Goal: Task Accomplishment & Management: Complete application form

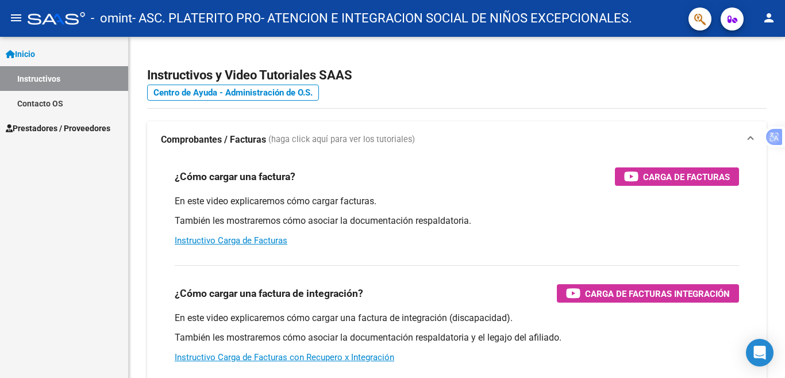
click at [64, 122] on span "Prestadores / Proveedores" at bounding box center [58, 128] width 105 height 13
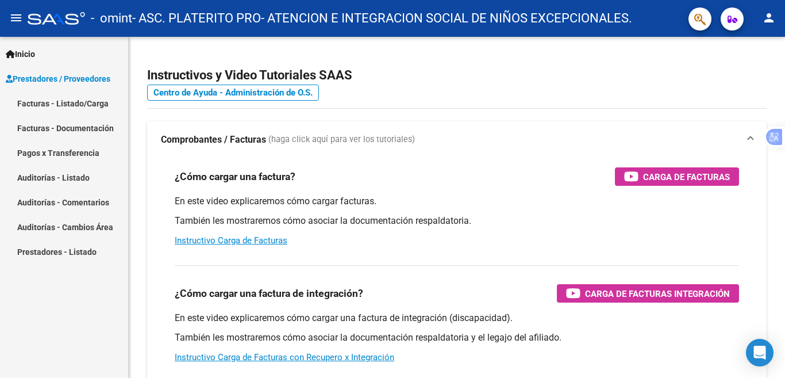
click at [73, 104] on link "Facturas - Listado/Carga" at bounding box center [64, 103] width 128 height 25
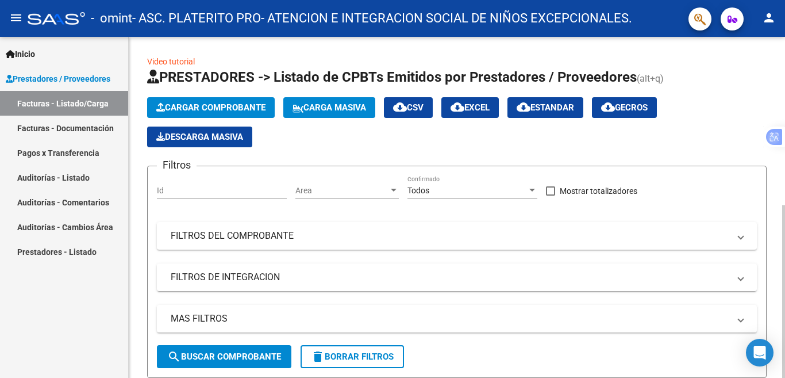
click at [225, 106] on span "Cargar Comprobante" at bounding box center [210, 107] width 109 height 10
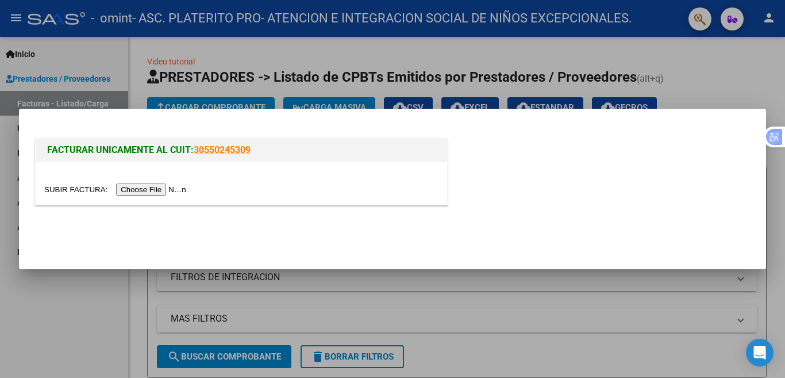
click at [163, 185] on input "file" at bounding box center [116, 189] width 145 height 12
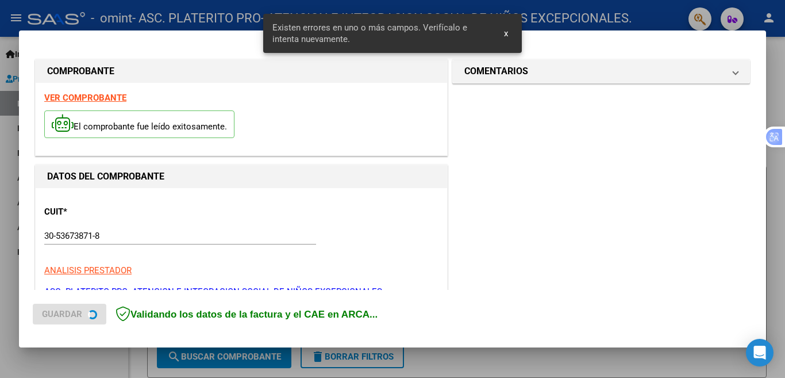
scroll to position [256, 0]
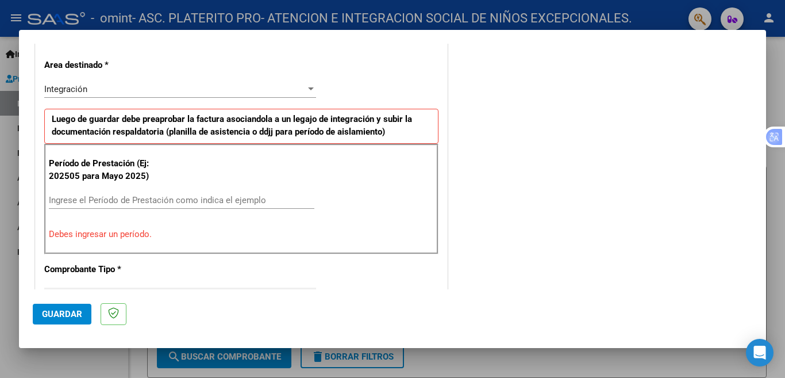
click at [189, 190] on div "Período de Prestación (Ej: 202505 para [DATE]) Ingrese el Período de Prestación…" at bounding box center [241, 199] width 394 height 110
click at [194, 208] on div "Ingrese el Período de Prestación como indica el ejemplo" at bounding box center [182, 199] width 266 height 17
click at [199, 202] on input "Ingrese el Período de Prestación como indica el ejemplo" at bounding box center [182, 200] width 266 height 10
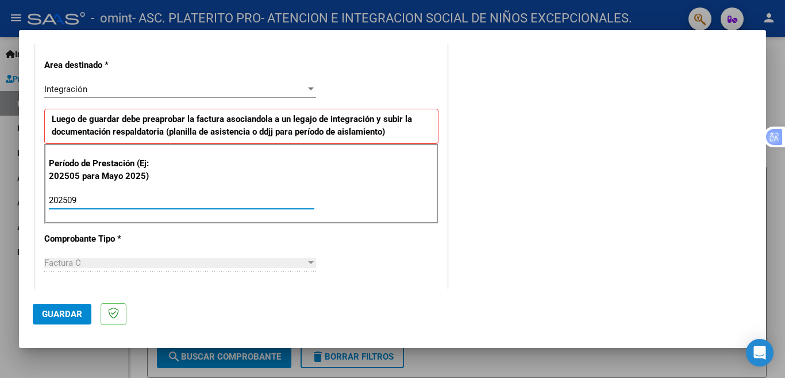
type input "202509"
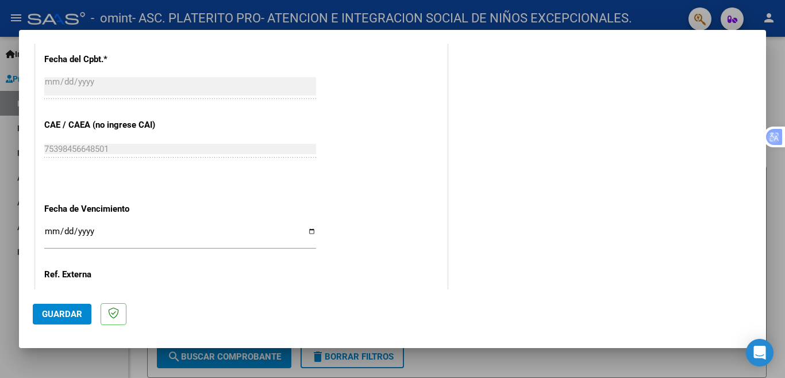
scroll to position [716, 0]
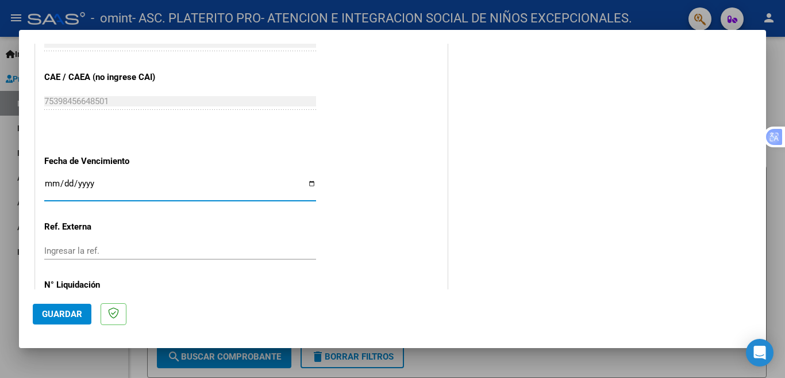
click at [306, 179] on input "Ingresar la fecha" at bounding box center [180, 188] width 272 height 18
type input "[DATE]"
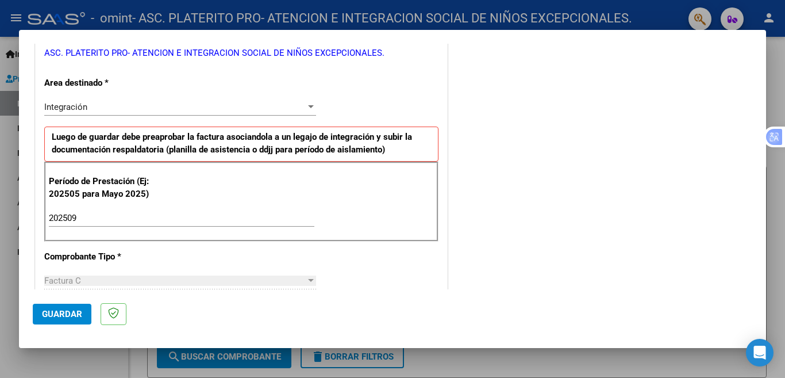
scroll to position [235, 0]
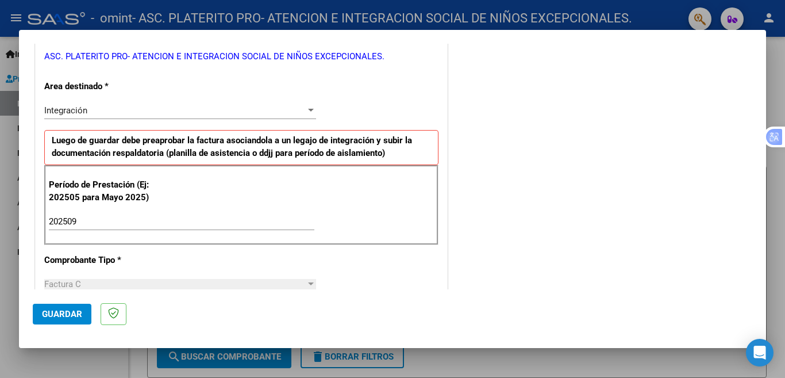
click at [67, 319] on span "Guardar" at bounding box center [62, 314] width 40 height 10
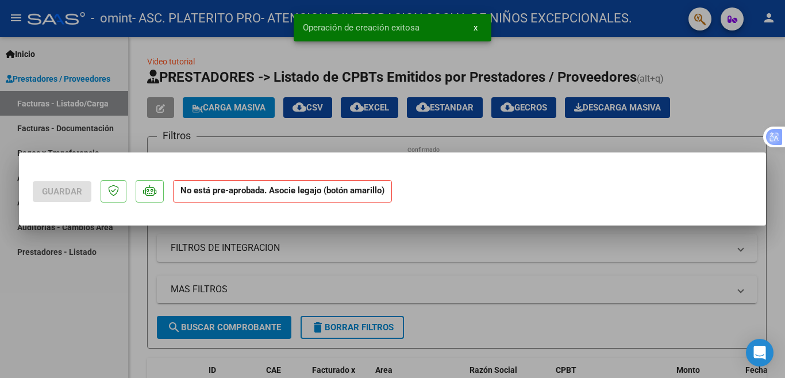
scroll to position [0, 0]
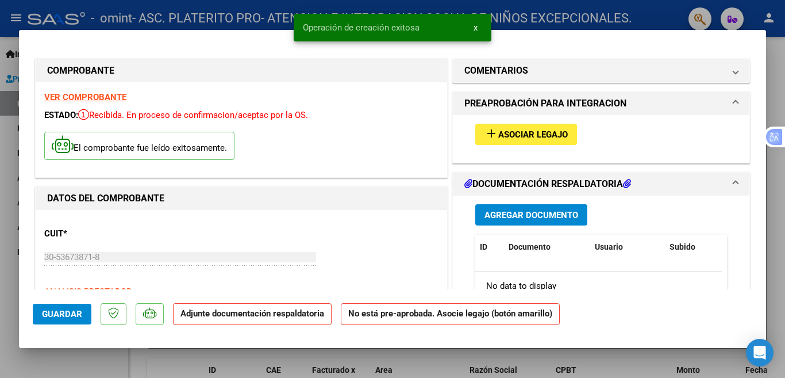
click at [541, 130] on span "Asociar Legajo" at bounding box center [533, 134] width 70 height 10
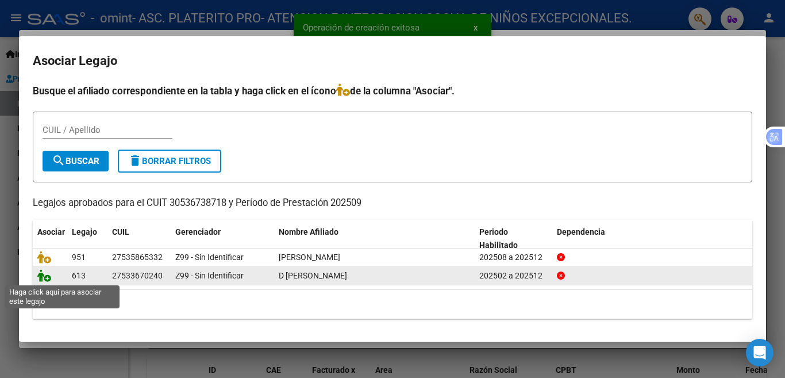
click at [44, 279] on icon at bounding box center [44, 275] width 14 height 13
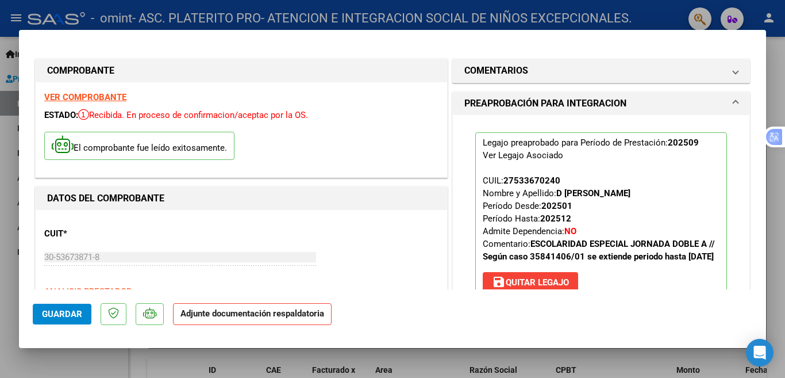
scroll to position [172, 0]
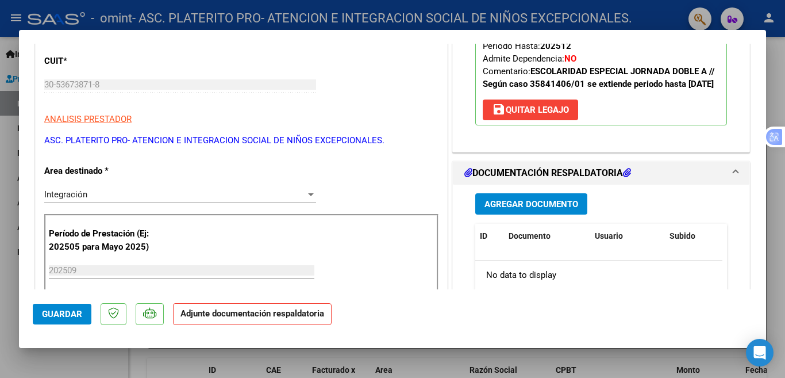
click at [544, 209] on span "Agregar Documento" at bounding box center [532, 204] width 94 height 10
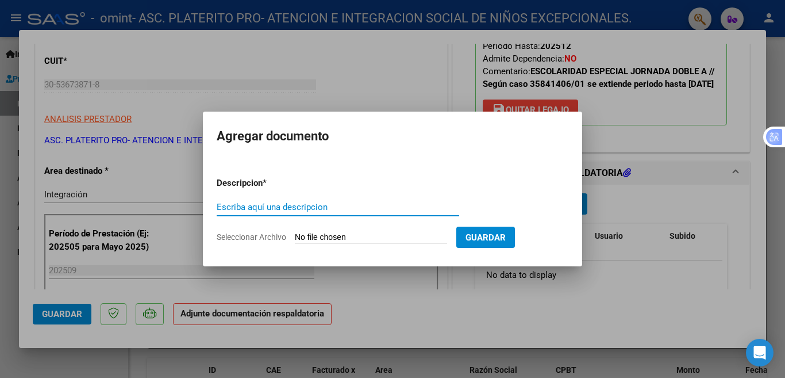
click at [274, 206] on input "Escriba aquí una descripcion" at bounding box center [338, 207] width 243 height 10
type input "planilla de asistencia"
click at [356, 243] on input "Seleccionar Archivo" at bounding box center [371, 237] width 152 height 11
type input "C:\fakepath\Planilla de asistencia D'[PERSON_NAME] septiembre.pdf"
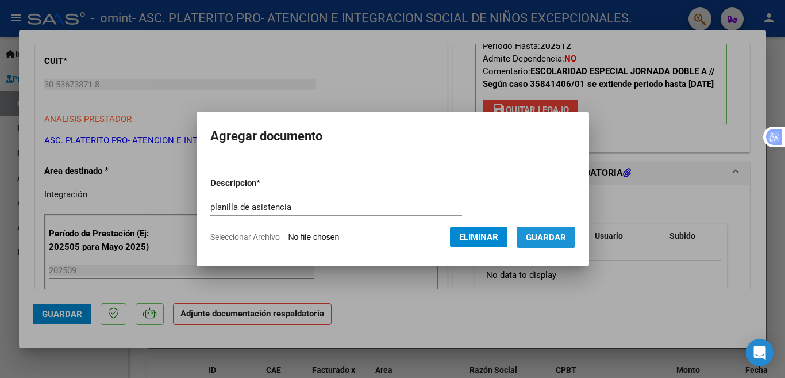
click at [542, 230] on button "Guardar" at bounding box center [546, 236] width 59 height 21
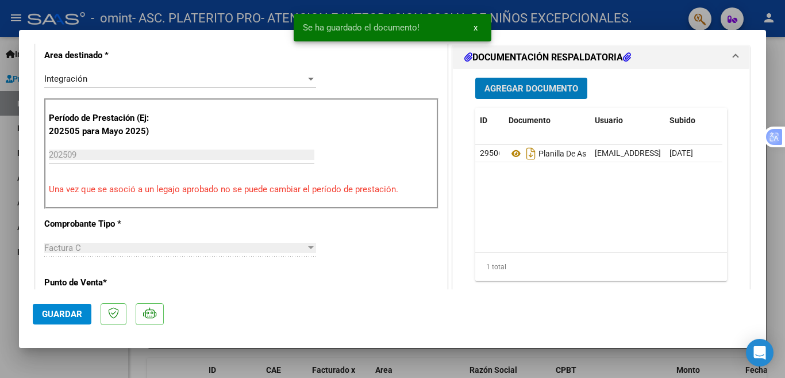
scroll to position [345, 0]
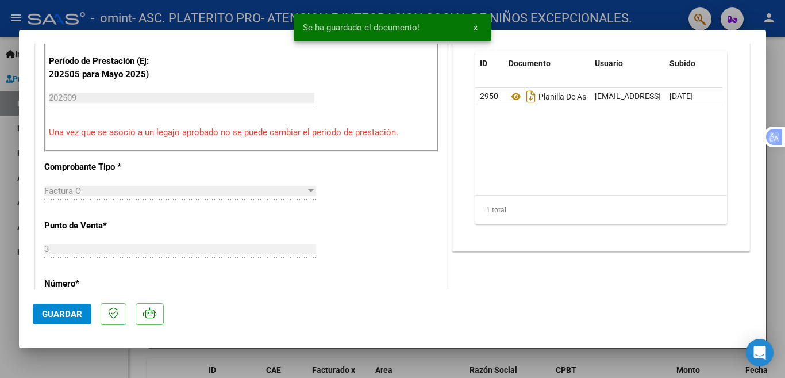
click at [37, 312] on button "Guardar" at bounding box center [62, 313] width 59 height 21
click at [1, 291] on div at bounding box center [392, 189] width 785 height 378
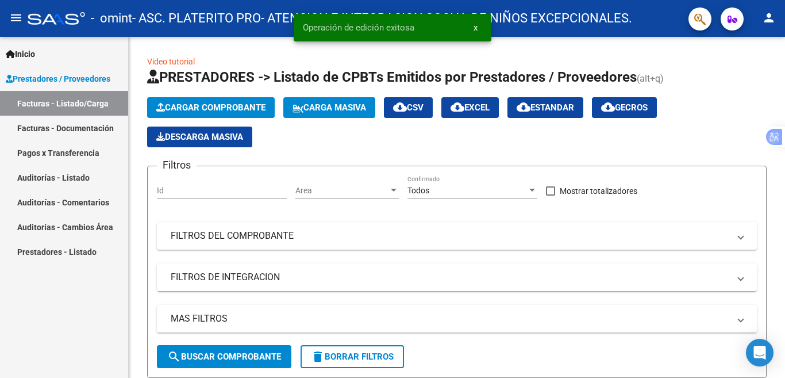
click at [478, 29] on button "x" at bounding box center [475, 27] width 22 height 21
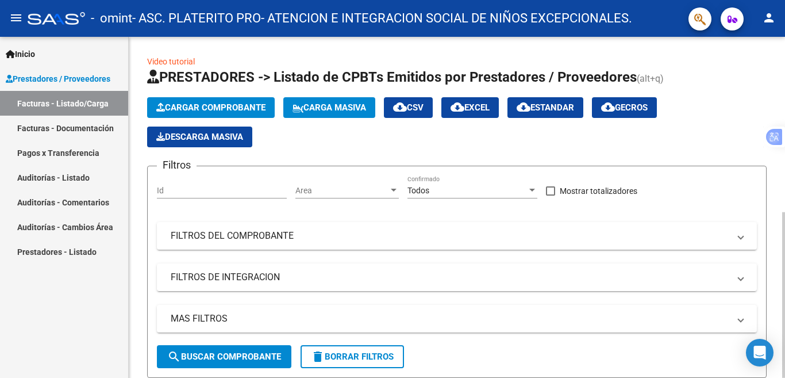
click at [618, 59] on div "Video tutorial PRESTADORES -> Listado de CPBTs Emitidos por Prestadores / Prove…" at bounding box center [457, 373] width 620 height 636
click at [55, 130] on link "Facturas - Documentación" at bounding box center [64, 128] width 128 height 25
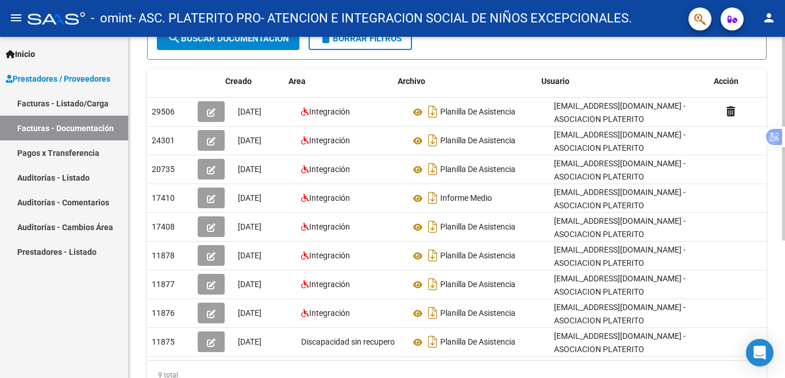
scroll to position [0, 13]
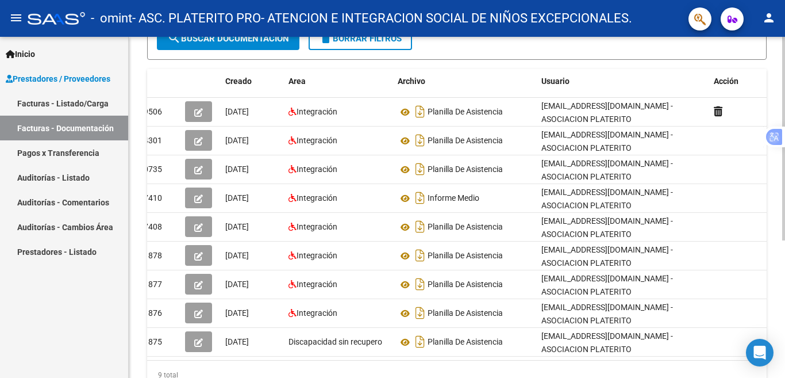
click at [545, 374] on div "9 total" at bounding box center [457, 374] width 620 height 29
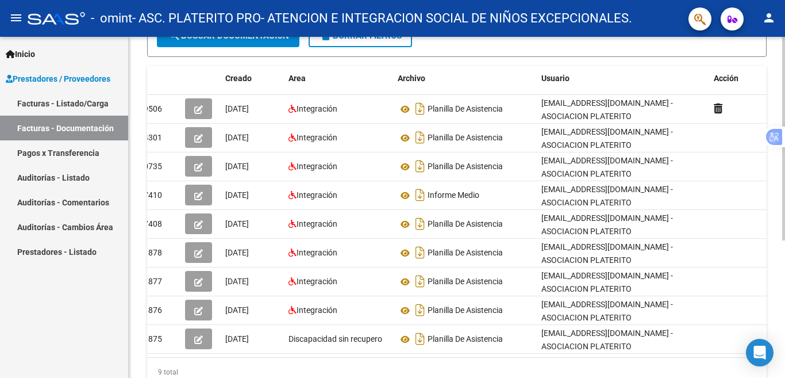
drag, startPoint x: 545, startPoint y: 370, endPoint x: 532, endPoint y: 364, distance: 14.2
click at [532, 364] on div "Id Creado Area Archivo Usuario Acción 29506 [DATE] Integración Planilla De Asis…" at bounding box center [457, 226] width 620 height 320
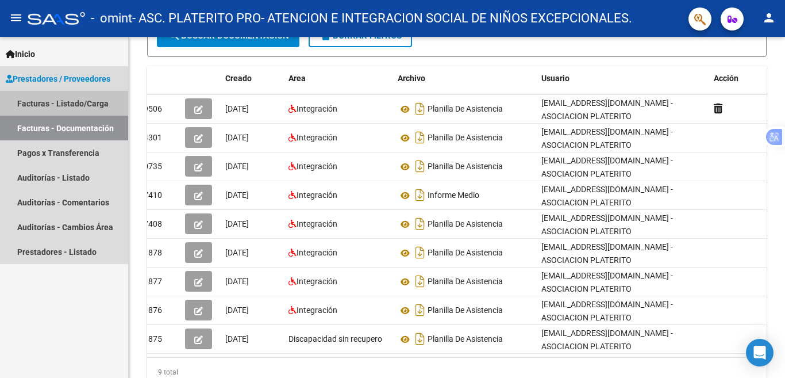
click at [70, 115] on link "Facturas - Listado/Carga" at bounding box center [64, 103] width 128 height 25
click at [71, 103] on link "Facturas - Listado/Carga" at bounding box center [64, 103] width 128 height 25
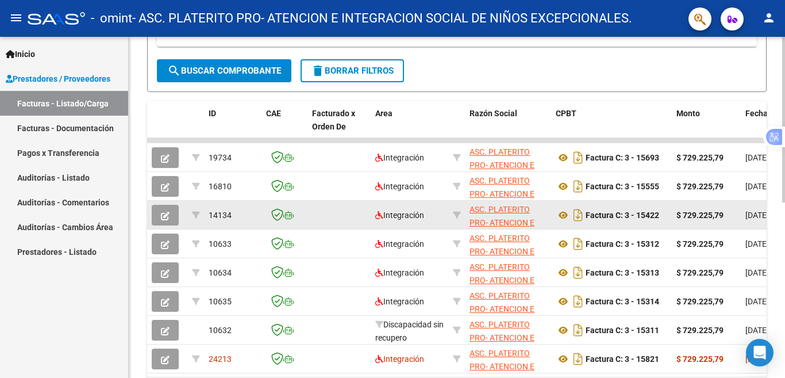
scroll to position [290, 0]
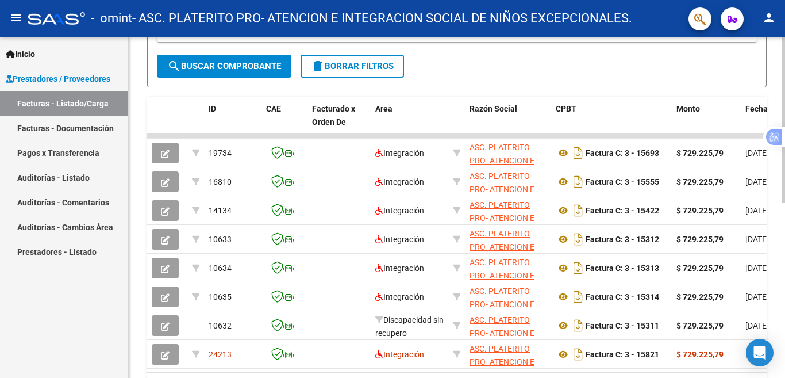
click at [289, 370] on datatable-selection "19734 Integración ASC. PLATERITO PRO- ATENCION E INTEGRACION SOCIAL DE NIÑOS EX…" at bounding box center [457, 365] width 620 height 9
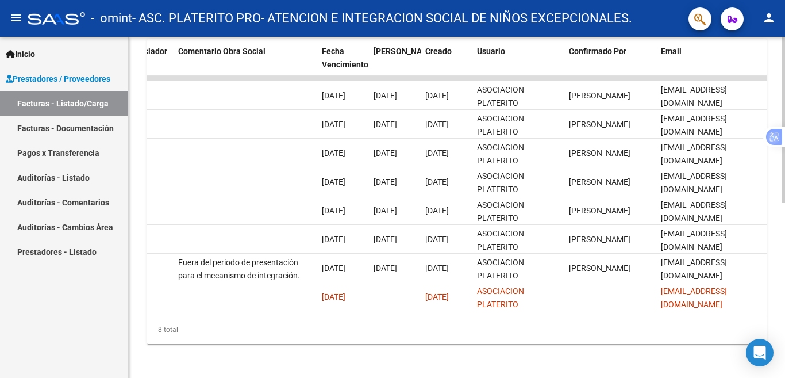
scroll to position [0, 1804]
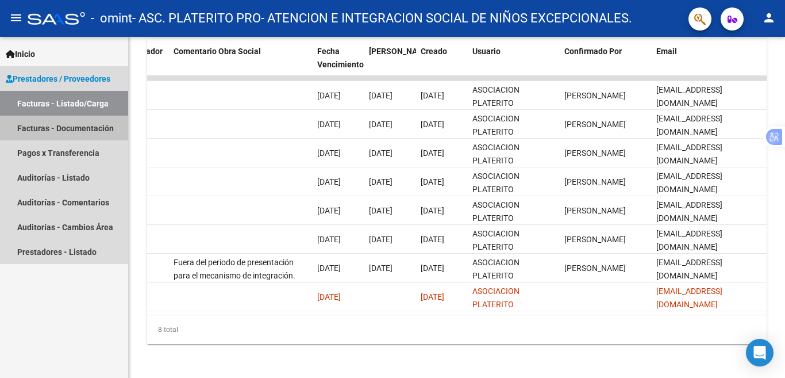
click at [51, 125] on link "Facturas - Documentación" at bounding box center [64, 128] width 128 height 25
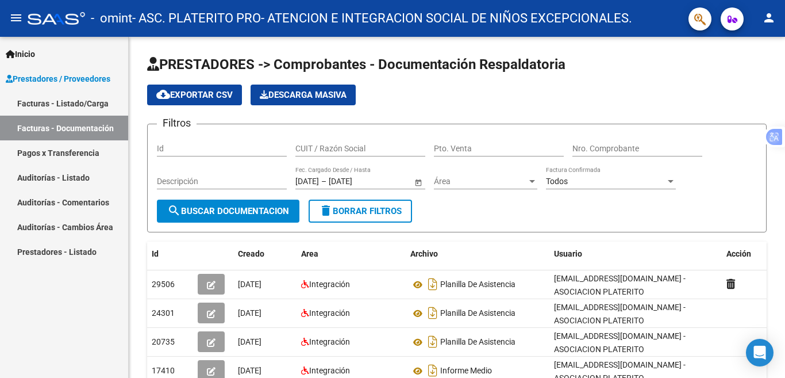
click at [53, 80] on span "Prestadores / Proveedores" at bounding box center [58, 78] width 105 height 13
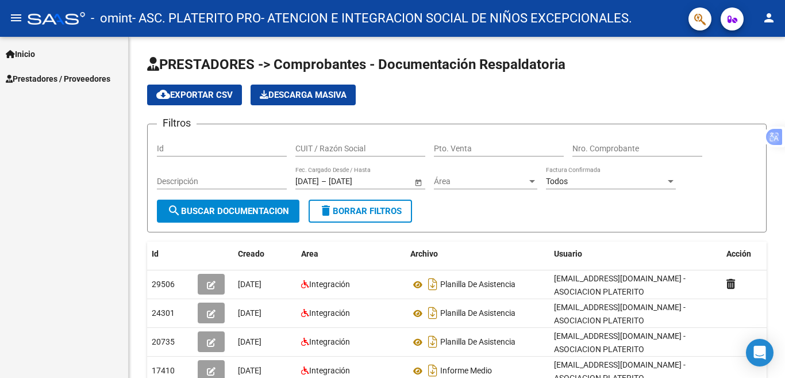
click at [65, 88] on link "Prestadores / Proveedores" at bounding box center [64, 78] width 128 height 25
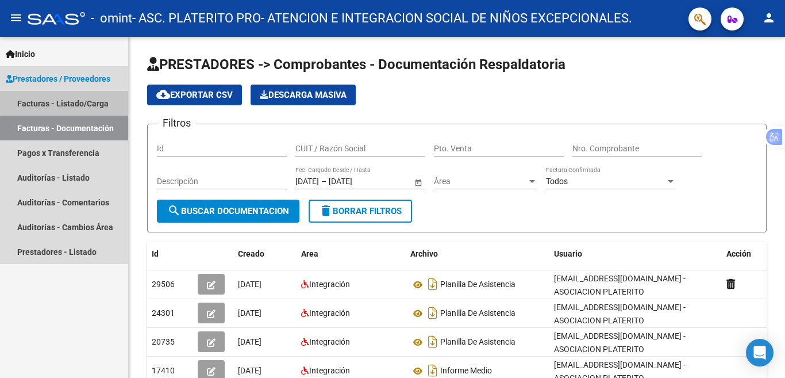
click at [79, 101] on link "Facturas - Listado/Carga" at bounding box center [64, 103] width 128 height 25
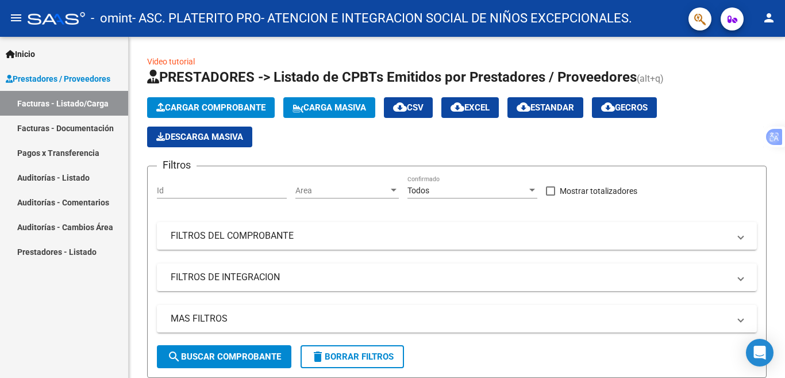
click at [120, 292] on div "Inicio Instructivos Contacto OS Prestadores / Proveedores Facturas - Listado/Ca…" at bounding box center [64, 207] width 128 height 341
click at [389, 149] on app-list-header "PRESTADORES -> Listado de CPBTs Emitidos por Prestadores / Proveedores (alt+q) …" at bounding box center [457, 223] width 620 height 310
click at [224, 116] on button "Cargar Comprobante" at bounding box center [211, 107] width 128 height 21
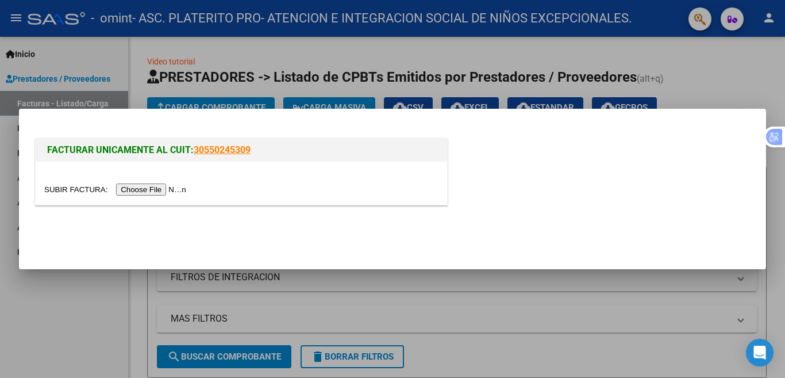
click at [167, 193] on input "file" at bounding box center [116, 189] width 145 height 12
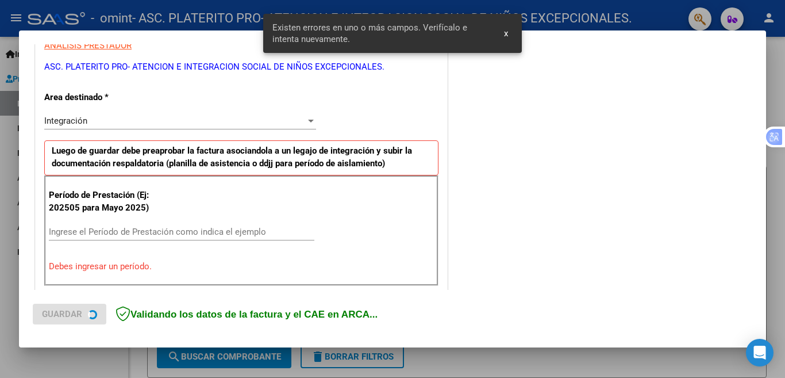
scroll to position [256, 0]
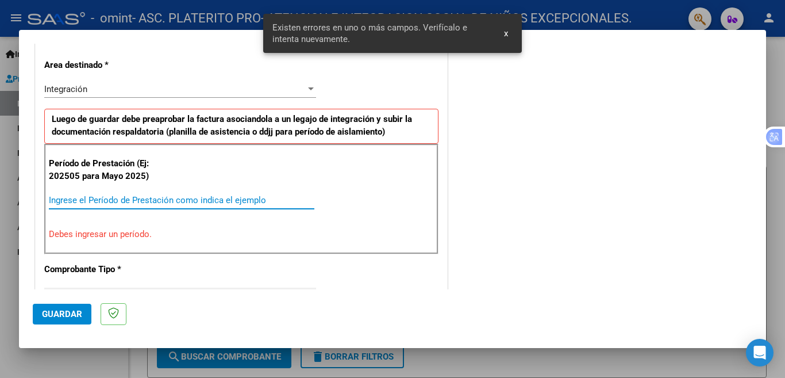
click at [161, 199] on input "Ingrese el Período de Prestación como indica el ejemplo" at bounding box center [182, 200] width 266 height 10
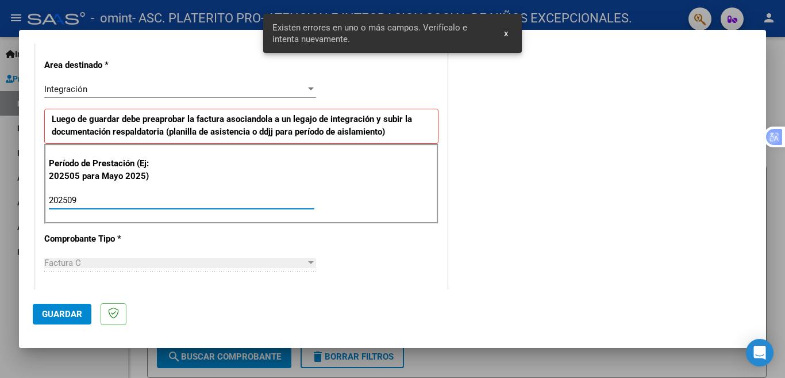
click at [161, 199] on input "202509" at bounding box center [182, 200] width 266 height 10
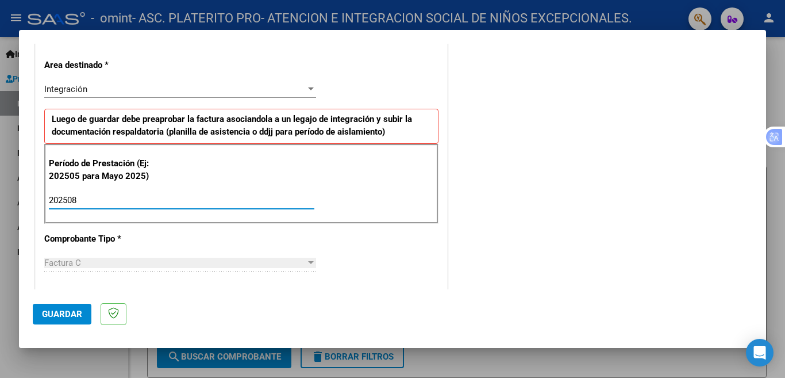
type input "202508"
click at [187, 210] on div "202508 Ingrese el Período de Prestación como indica el ejemplo" at bounding box center [182, 205] width 266 height 28
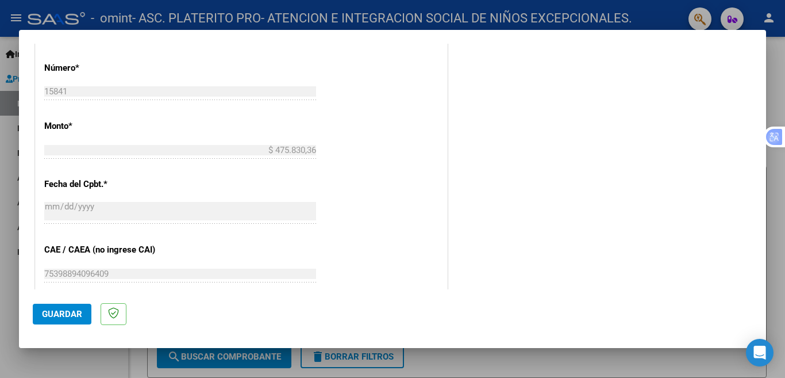
scroll to position [716, 0]
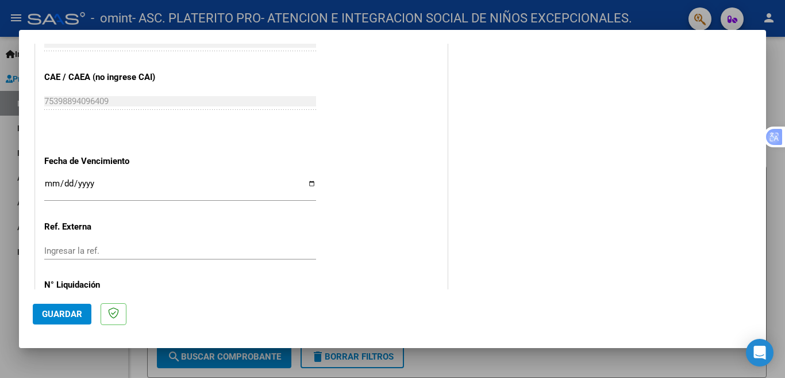
click at [303, 179] on input "Ingresar la fecha" at bounding box center [180, 188] width 272 height 18
type input "[DATE]"
click at [47, 318] on span "Guardar" at bounding box center [62, 314] width 40 height 10
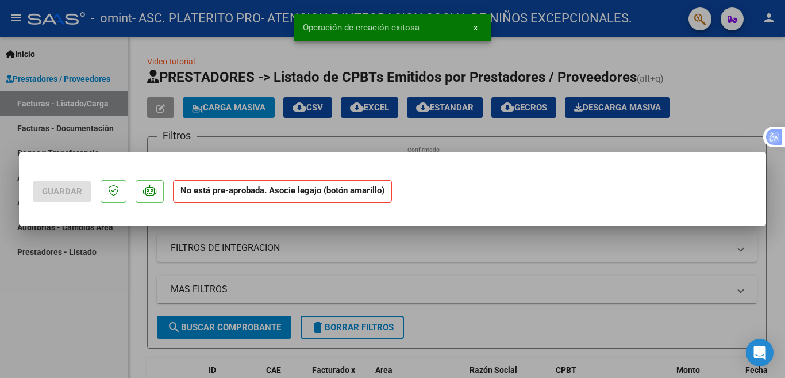
scroll to position [0, 0]
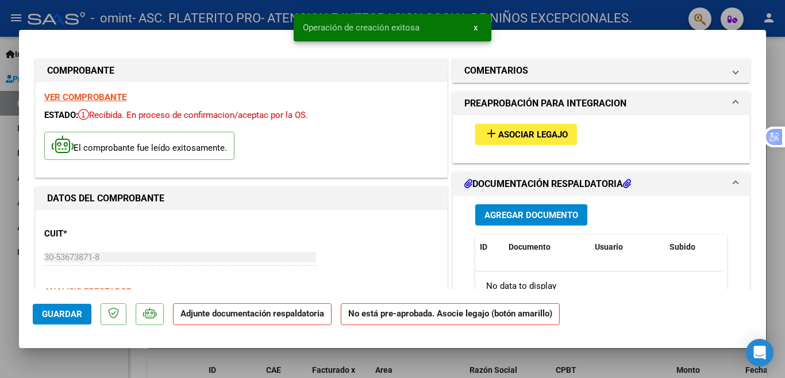
click at [529, 130] on span "Asociar Legajo" at bounding box center [533, 134] width 70 height 10
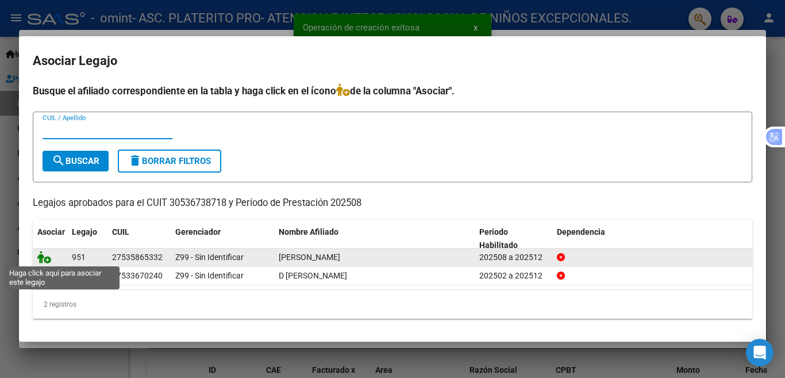
click at [41, 253] on icon at bounding box center [44, 257] width 14 height 13
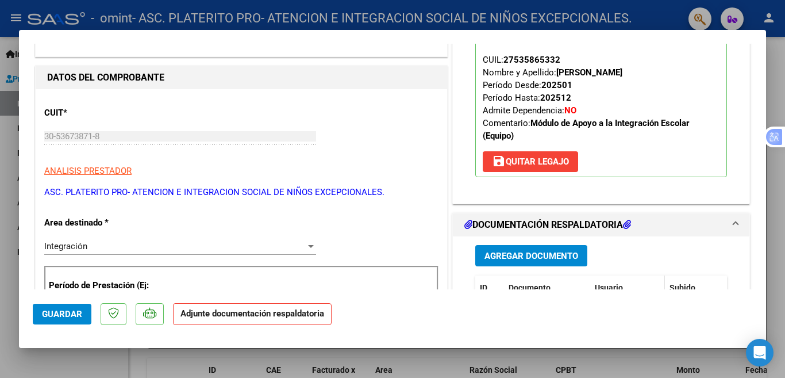
scroll to position [172, 0]
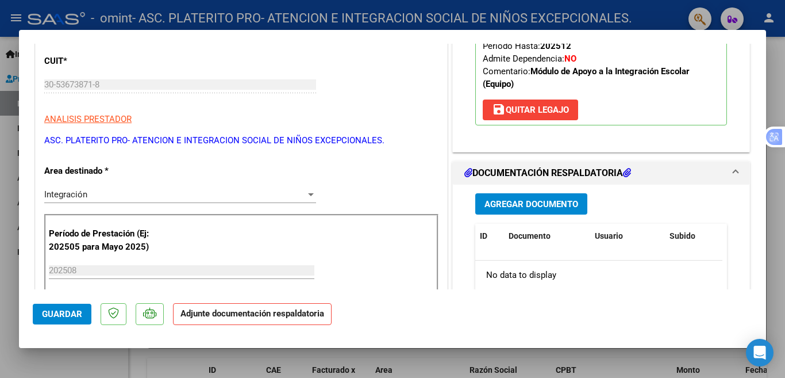
click at [524, 199] on span "Agregar Documento" at bounding box center [532, 204] width 94 height 10
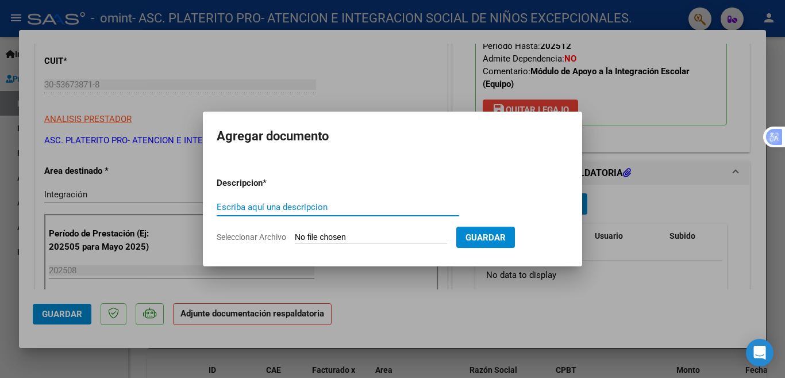
click at [364, 219] on div "Escriba aquí una descripcion" at bounding box center [338, 212] width 243 height 28
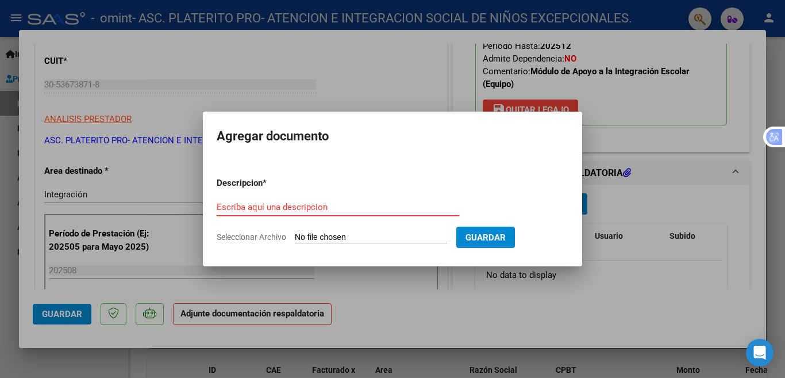
click at [363, 204] on input "Escriba aquí una descripcion" at bounding box center [338, 207] width 243 height 10
type input "planilla de asistencia"
click at [360, 229] on form "Descripcion * planilla de asistencia Escriba aquí una descripcion Seleccionar A…" at bounding box center [393, 210] width 352 height 84
click at [360, 237] on input "Seleccionar Archivo" at bounding box center [371, 237] width 152 height 11
type input "C:\fakepath\Planilla de asistencia [PERSON_NAME].pdf"
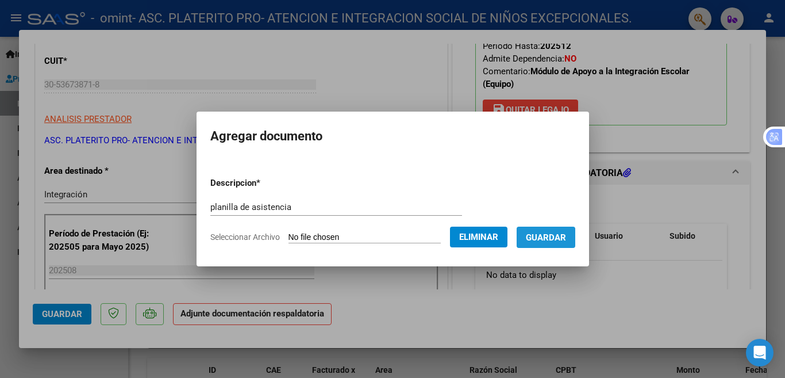
click at [533, 241] on span "Guardar" at bounding box center [546, 237] width 40 height 10
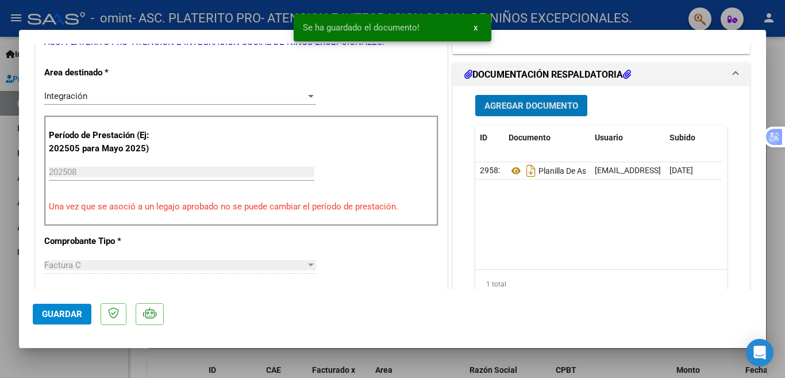
scroll to position [345, 0]
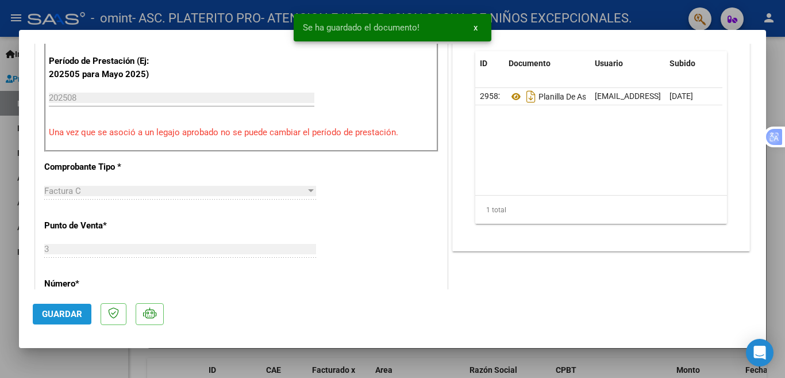
click at [53, 308] on button "Guardar" at bounding box center [62, 313] width 59 height 21
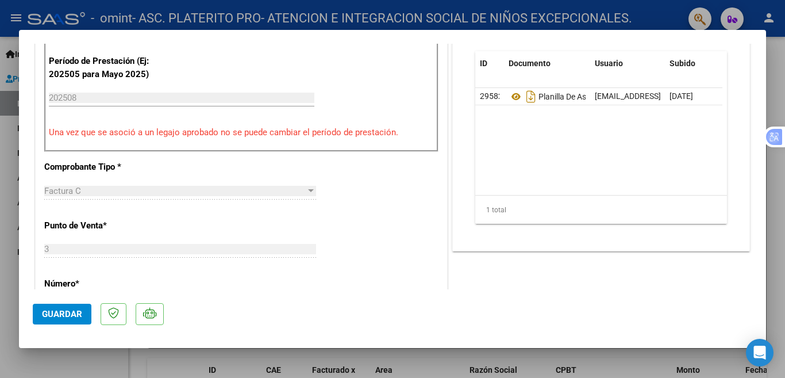
click at [16, 274] on div at bounding box center [392, 189] width 785 height 378
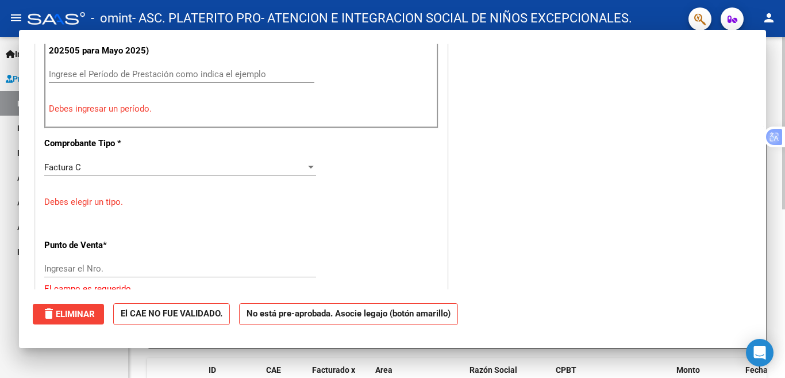
scroll to position [0, 0]
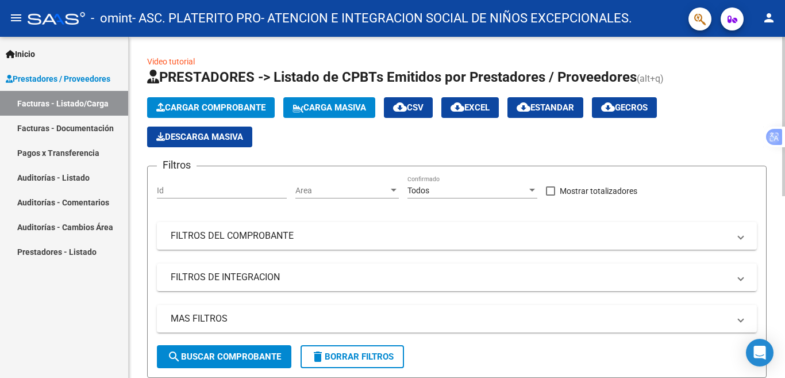
click at [243, 111] on span "Cargar Comprobante" at bounding box center [210, 107] width 109 height 10
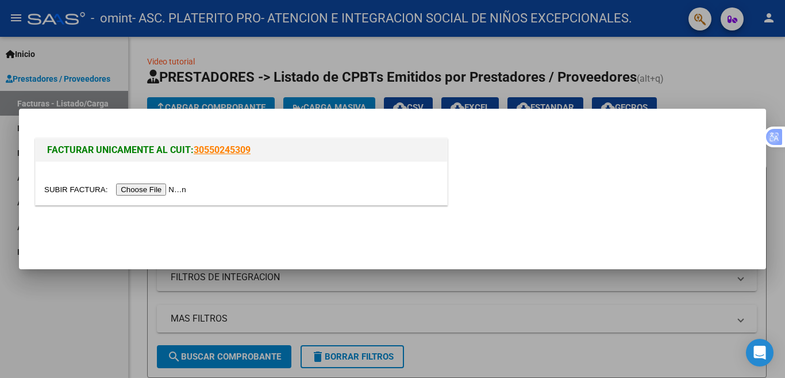
click at [159, 192] on input "file" at bounding box center [116, 189] width 145 height 12
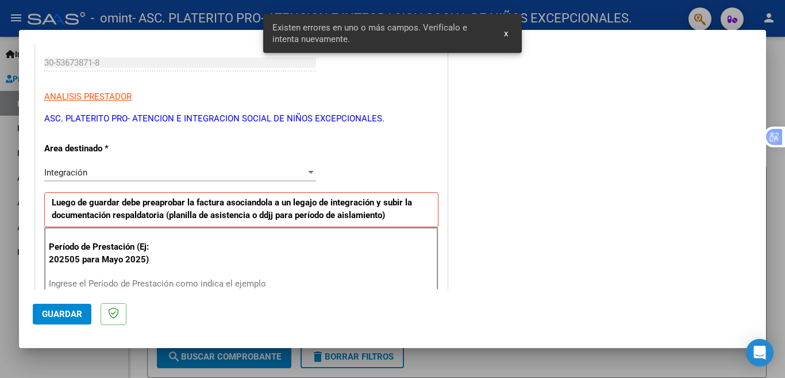
scroll to position [230, 0]
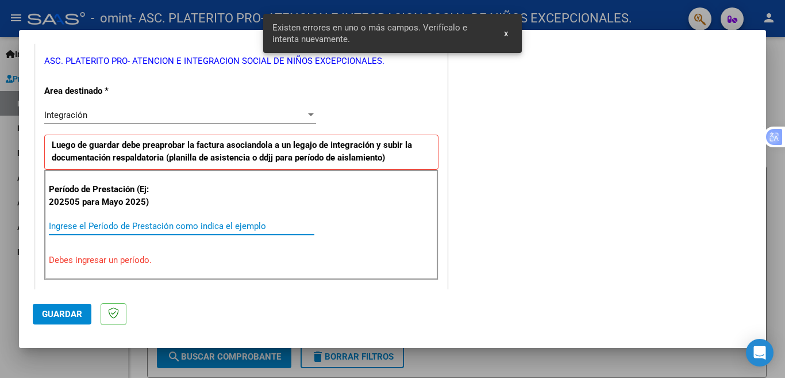
click at [98, 223] on input "Ingrese el Período de Prestación como indica el ejemplo" at bounding box center [182, 226] width 266 height 10
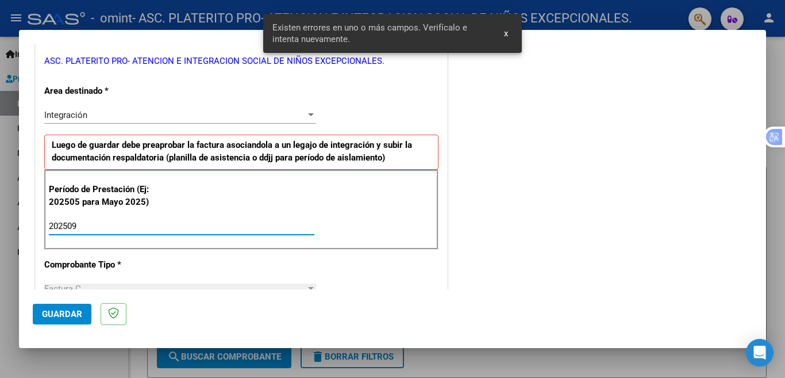
type input "202509"
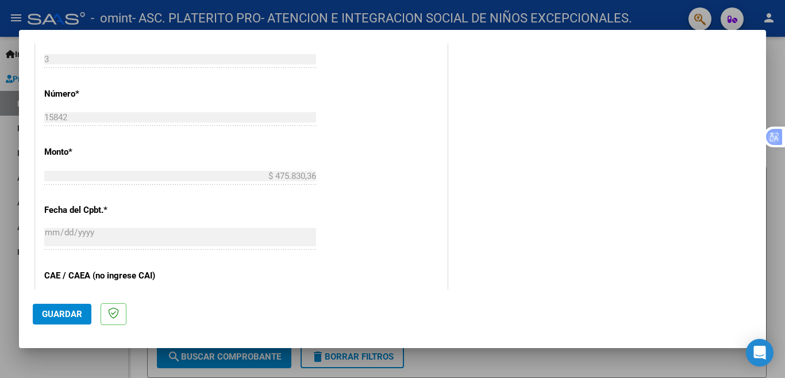
scroll to position [690, 0]
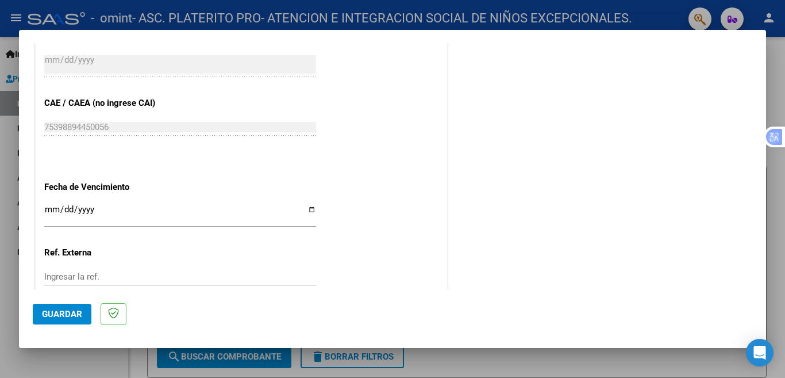
click at [314, 206] on app-form-text-field "Fecha de Vencimiento Ingresar la fecha" at bounding box center [184, 202] width 281 height 41
click at [309, 205] on input "Ingresar la fecha" at bounding box center [180, 214] width 272 height 18
type input "[DATE]"
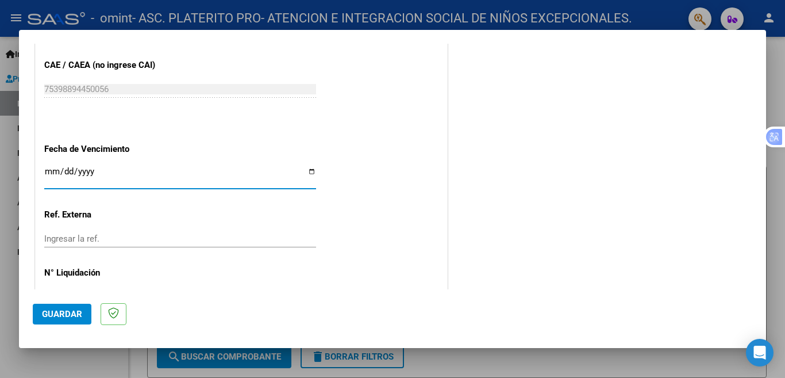
scroll to position [752, 0]
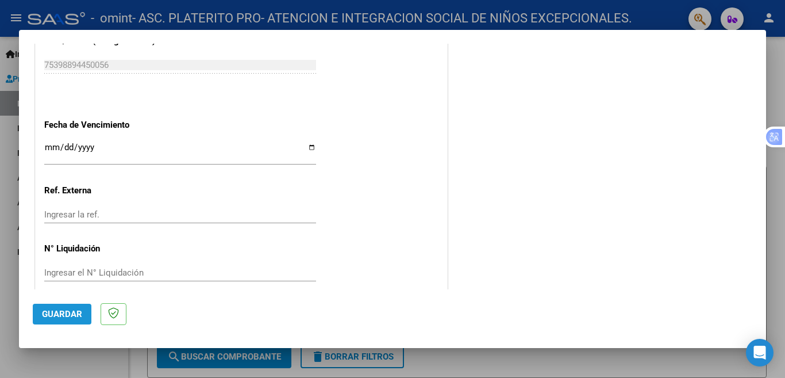
click at [45, 317] on span "Guardar" at bounding box center [62, 314] width 40 height 10
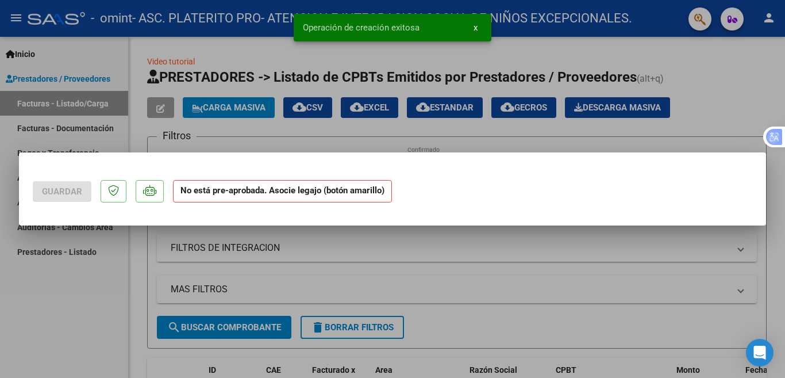
scroll to position [0, 0]
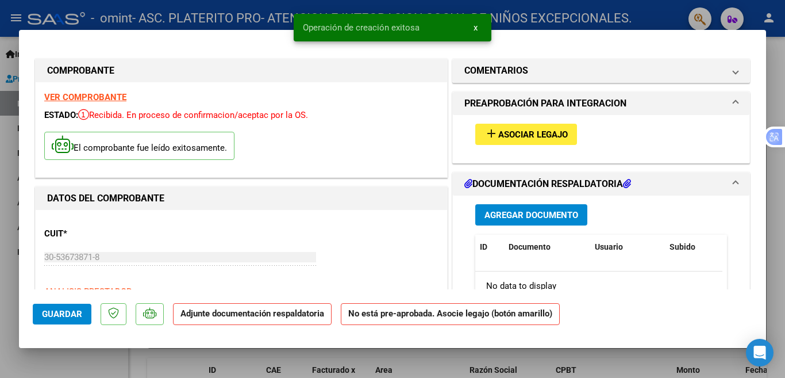
click at [542, 132] on span "Asociar Legajo" at bounding box center [533, 134] width 70 height 10
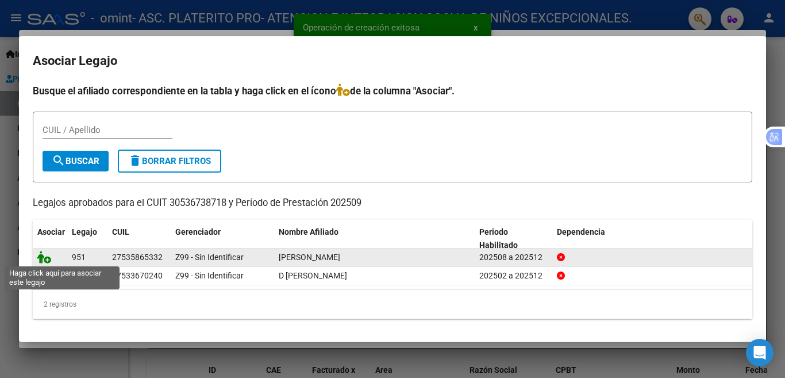
click at [41, 260] on icon at bounding box center [44, 257] width 14 height 13
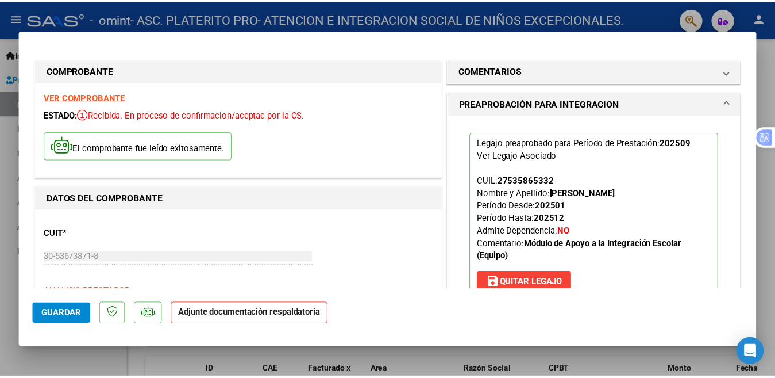
scroll to position [287, 0]
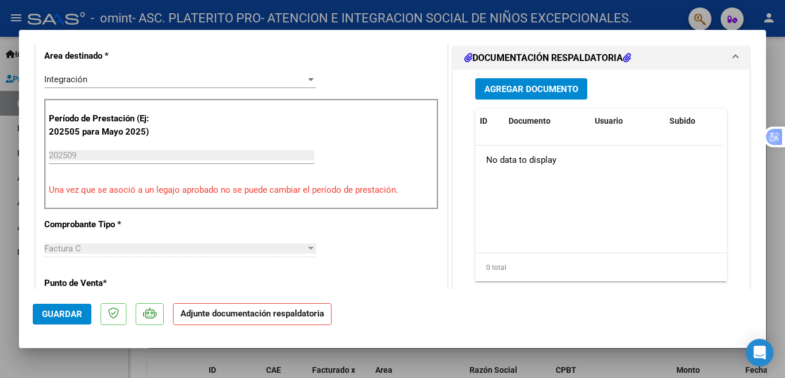
click at [506, 89] on span "Agregar Documento" at bounding box center [532, 89] width 94 height 10
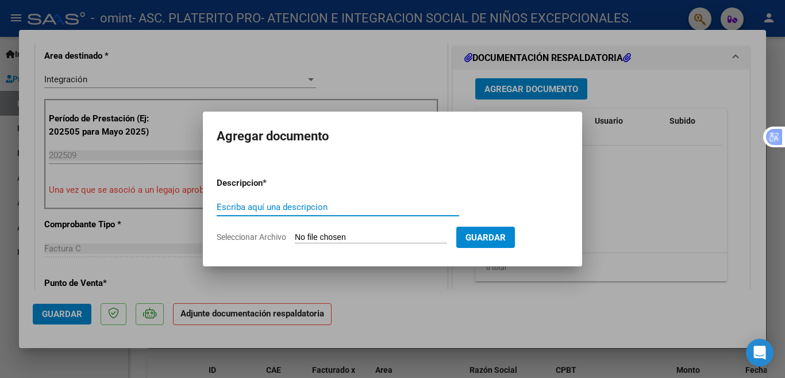
click at [292, 212] on input "Escriba aquí una descripcion" at bounding box center [338, 207] width 243 height 10
click at [321, 208] on input "Escriba aquí una descripcion" at bounding box center [338, 207] width 243 height 10
click at [303, 205] on input "Escriba aquí una descripcion" at bounding box center [338, 207] width 243 height 10
click at [235, 227] on form "Descripcion * Escriba aquí una descripcion Seleccionar Archivo Guardar" at bounding box center [393, 210] width 352 height 84
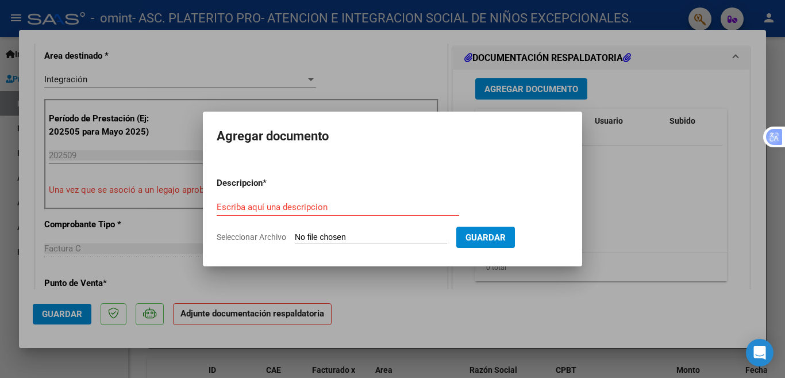
click at [239, 198] on div "Escriba aquí una descripcion" at bounding box center [338, 206] width 243 height 17
click at [239, 202] on input "Escriba aquí una descripcion" at bounding box center [338, 207] width 243 height 10
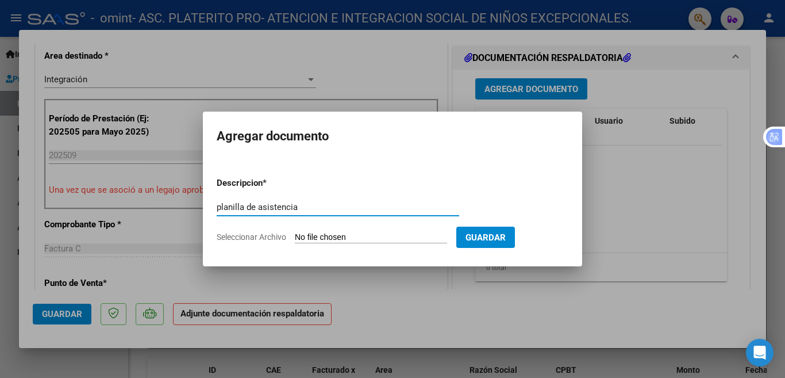
type input "planilla de asistencia"
click at [312, 228] on form "Descripcion * planilla de asistencia Escriba aquí una descripcion Seleccionar A…" at bounding box center [393, 210] width 352 height 84
click at [327, 235] on input "Seleccionar Archivo" at bounding box center [371, 237] width 152 height 11
type input "C:\fakepath\Planilla de asistencia [PERSON_NAME] Septiembre .pdf"
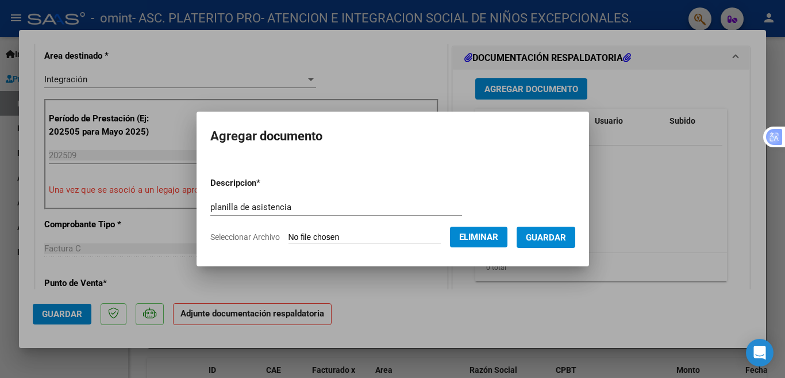
click at [541, 241] on span "Guardar" at bounding box center [546, 237] width 40 height 10
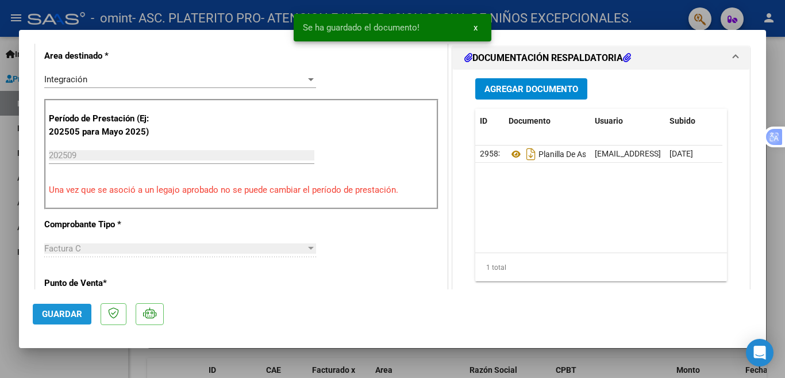
click at [65, 316] on span "Guardar" at bounding box center [62, 314] width 40 height 10
click at [0, 297] on div at bounding box center [392, 189] width 785 height 378
type input "$ 0,00"
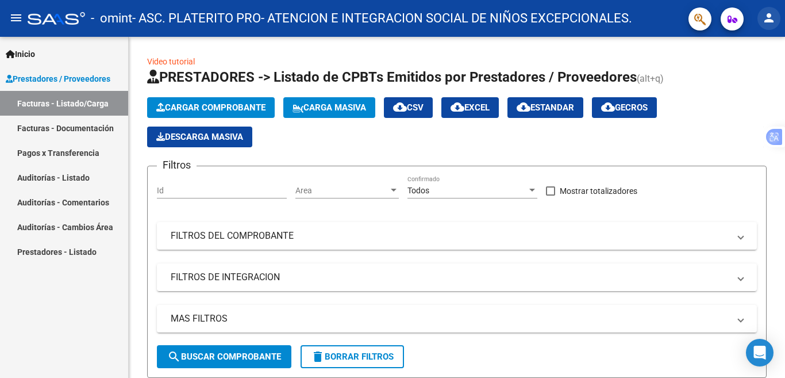
click at [770, 18] on mat-icon "person" at bounding box center [769, 18] width 14 height 14
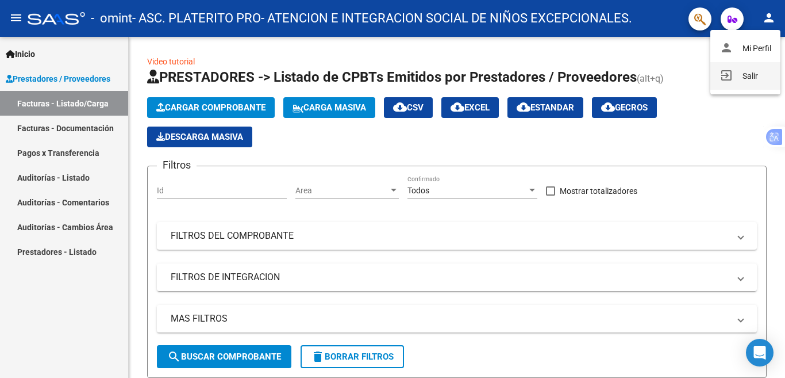
click at [764, 72] on button "exit_to_app Salir" at bounding box center [745, 76] width 70 height 28
